Goal: Transaction & Acquisition: Book appointment/travel/reservation

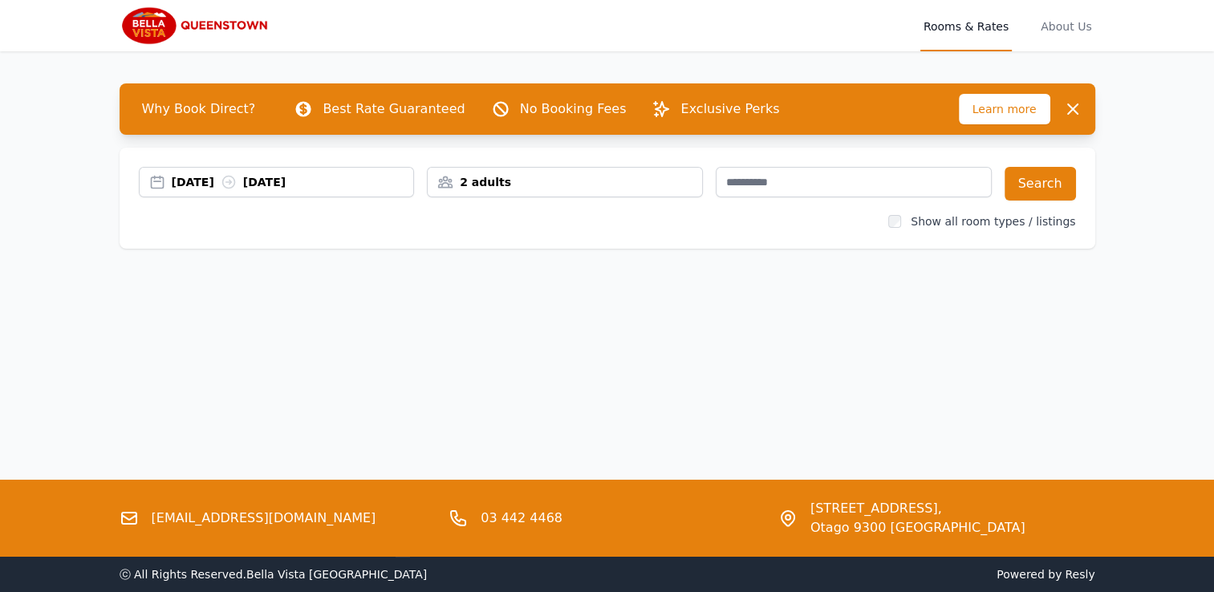
click at [206, 185] on div "[DATE] [DATE]" at bounding box center [293, 182] width 242 height 16
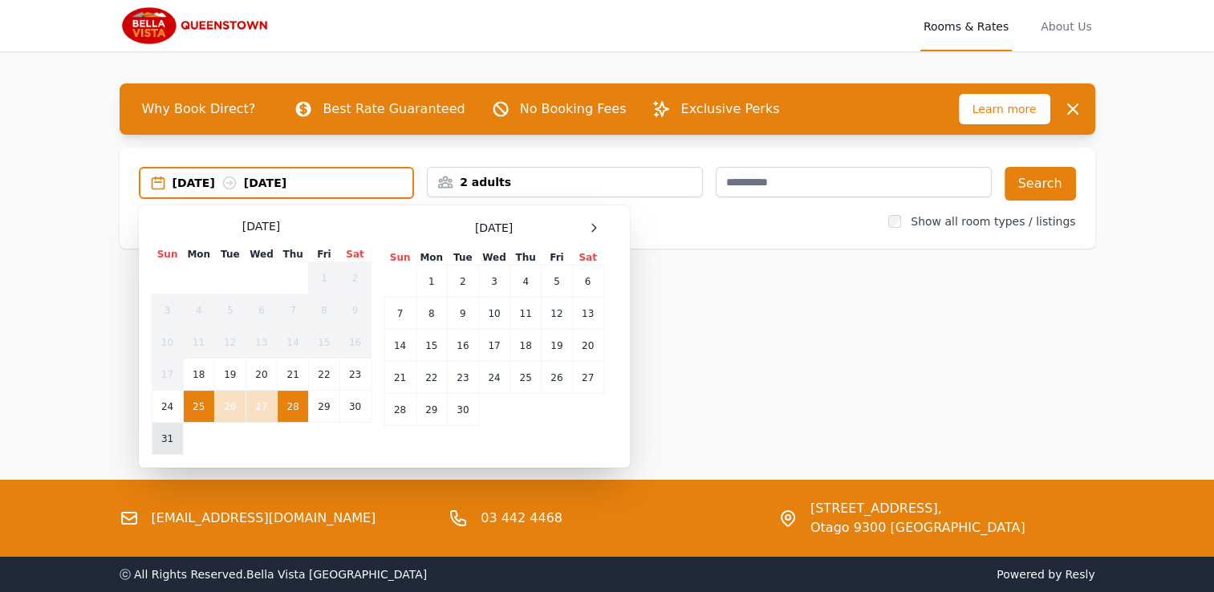
click at [167, 438] on td "31" at bounding box center [167, 439] width 31 height 32
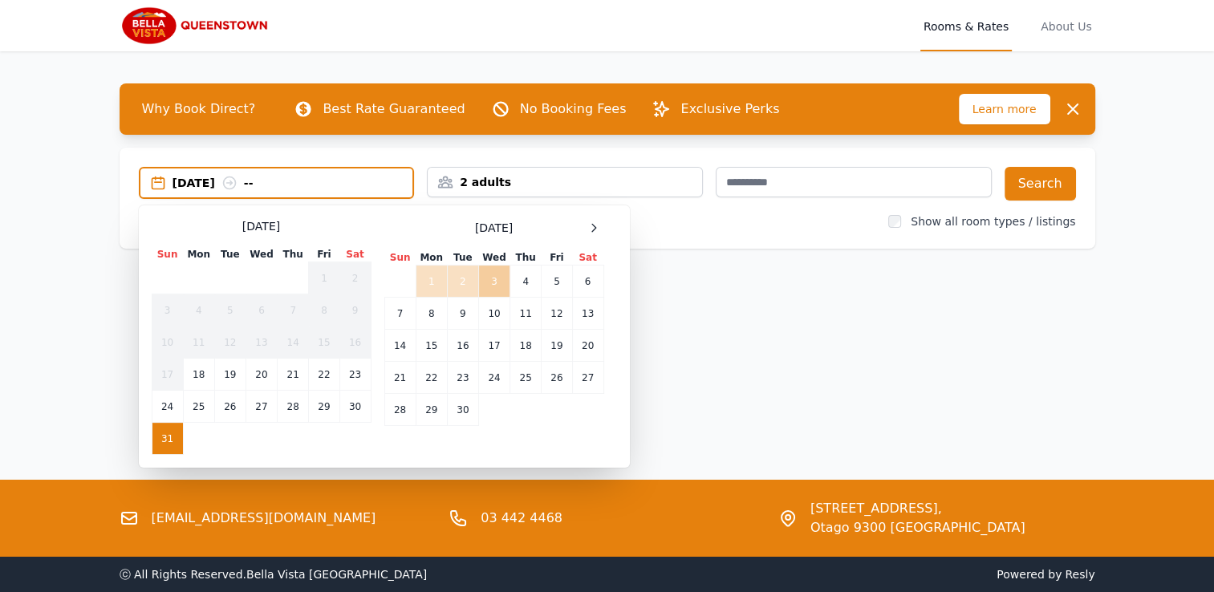
click at [496, 281] on td "3" at bounding box center [493, 282] width 31 height 32
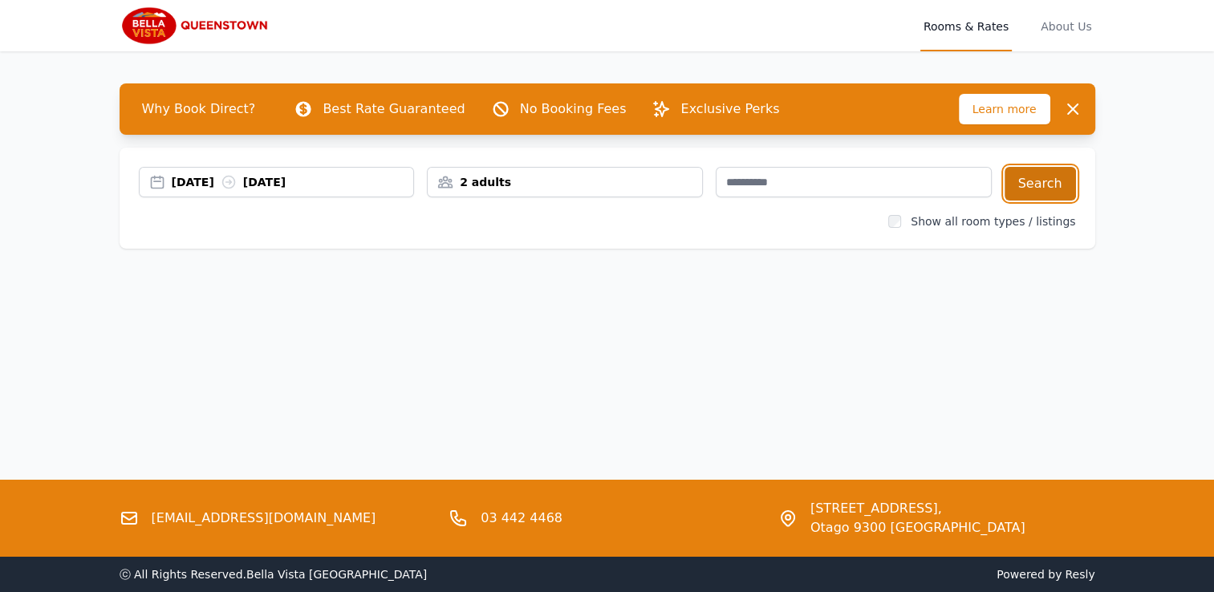
click at [1043, 185] on button "Search" at bounding box center [1040, 184] width 71 height 34
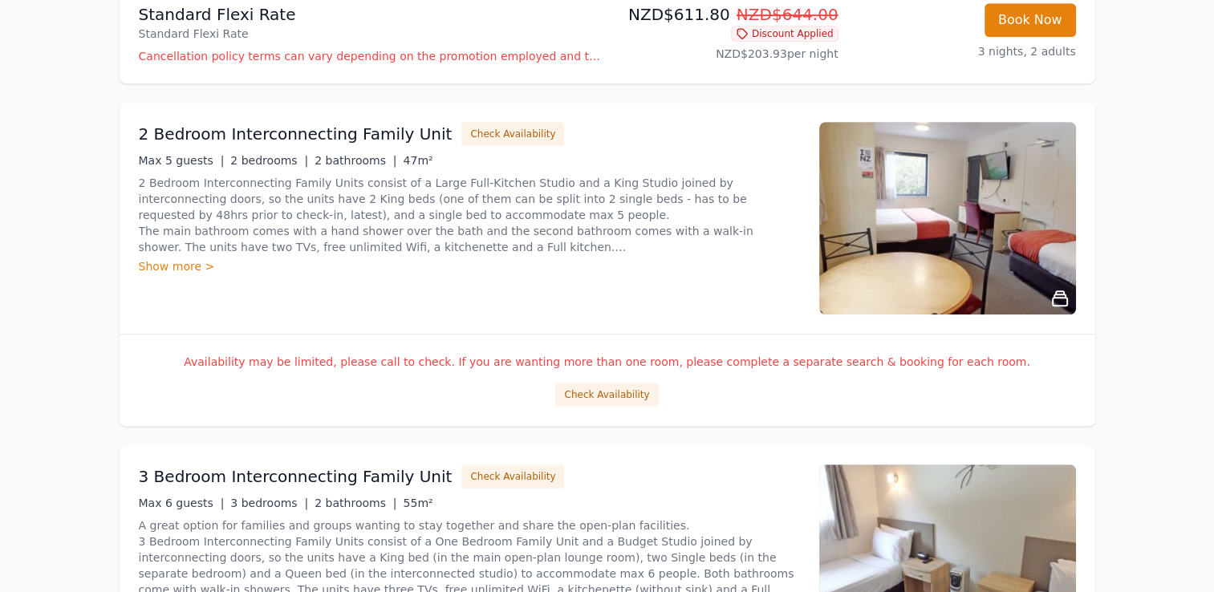
scroll to position [1204, 0]
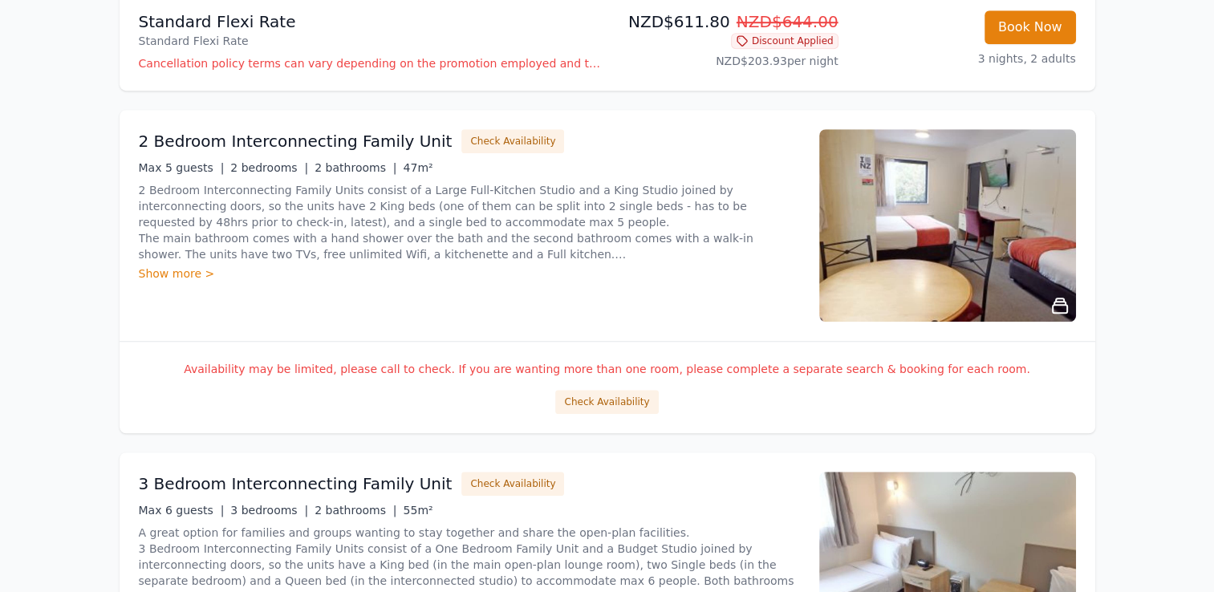
click at [161, 268] on div "Show more >" at bounding box center [469, 274] width 661 height 16
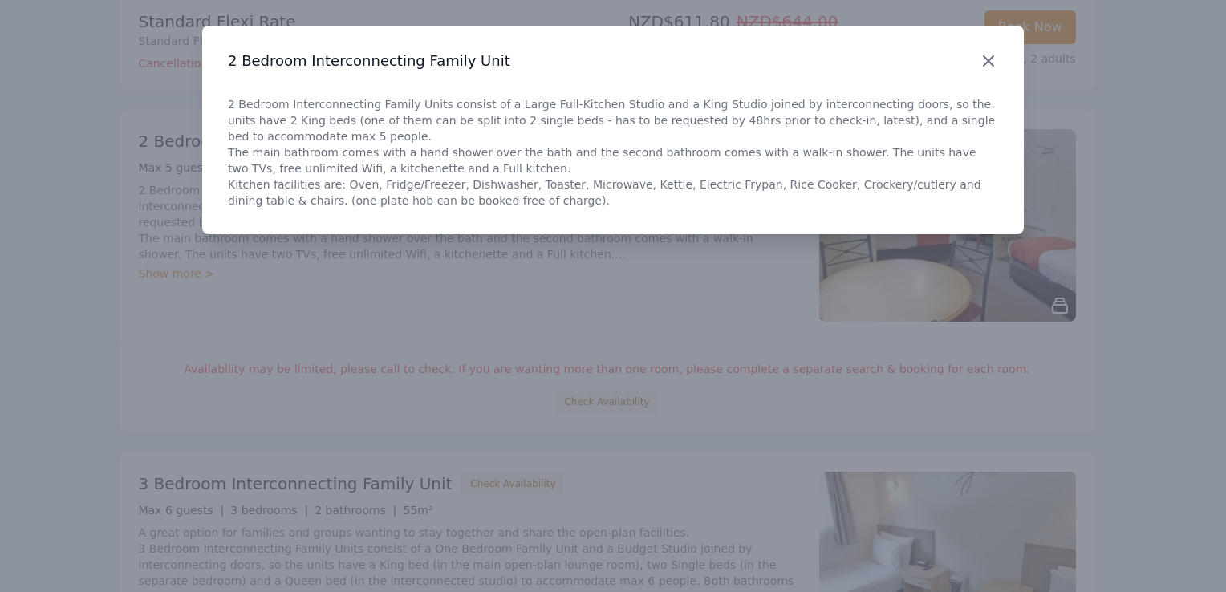
click at [987, 62] on icon "button" at bounding box center [989, 61] width 10 height 10
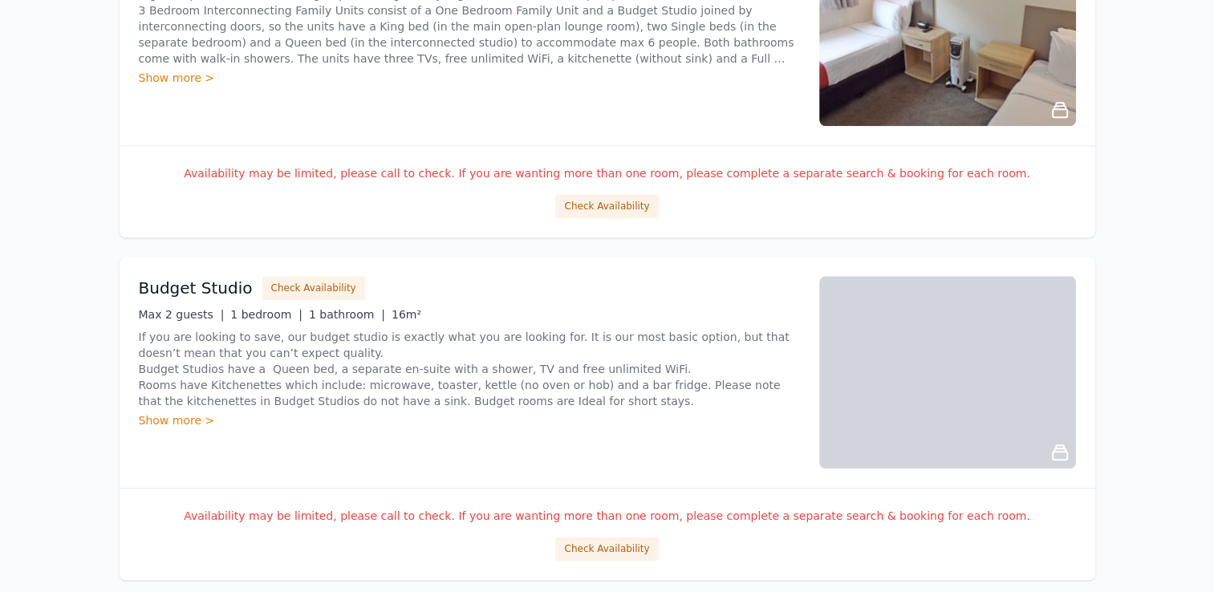
scroll to position [1772, 0]
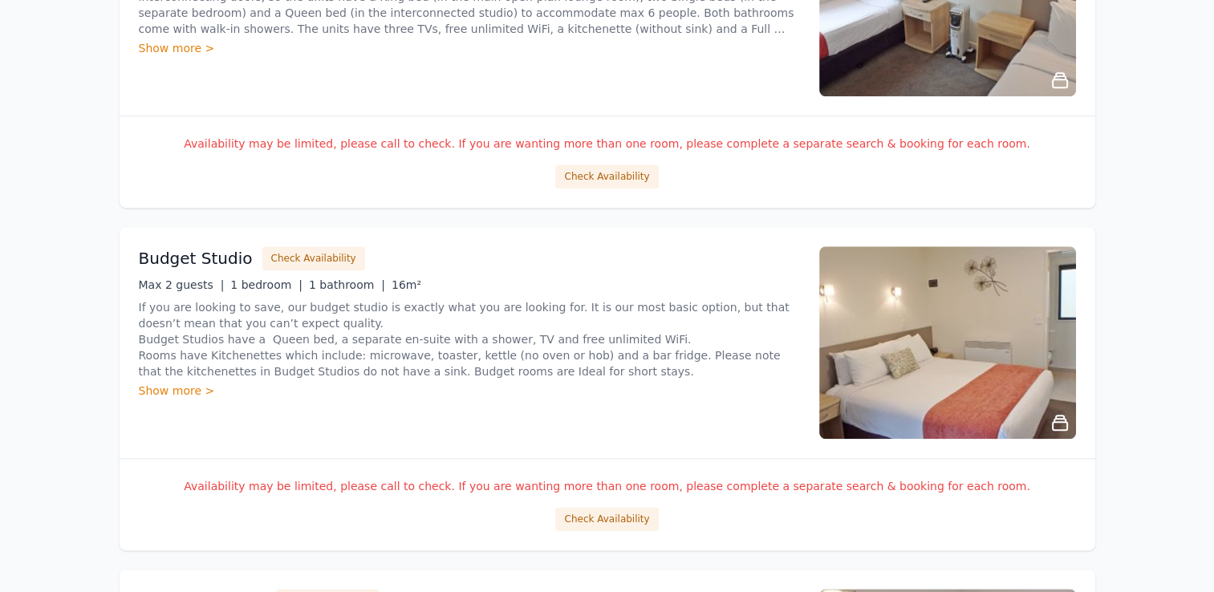
click at [185, 393] on div "Show more >" at bounding box center [469, 391] width 661 height 16
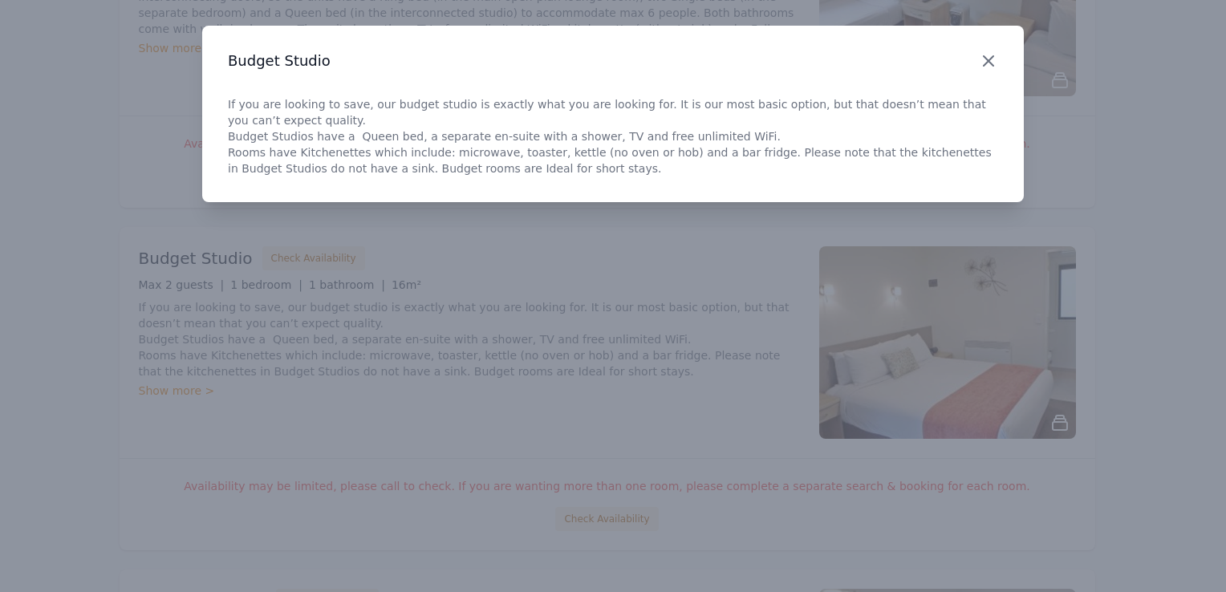
click at [982, 59] on icon "button" at bounding box center [988, 60] width 19 height 19
